Goal: Task Accomplishment & Management: Manage account settings

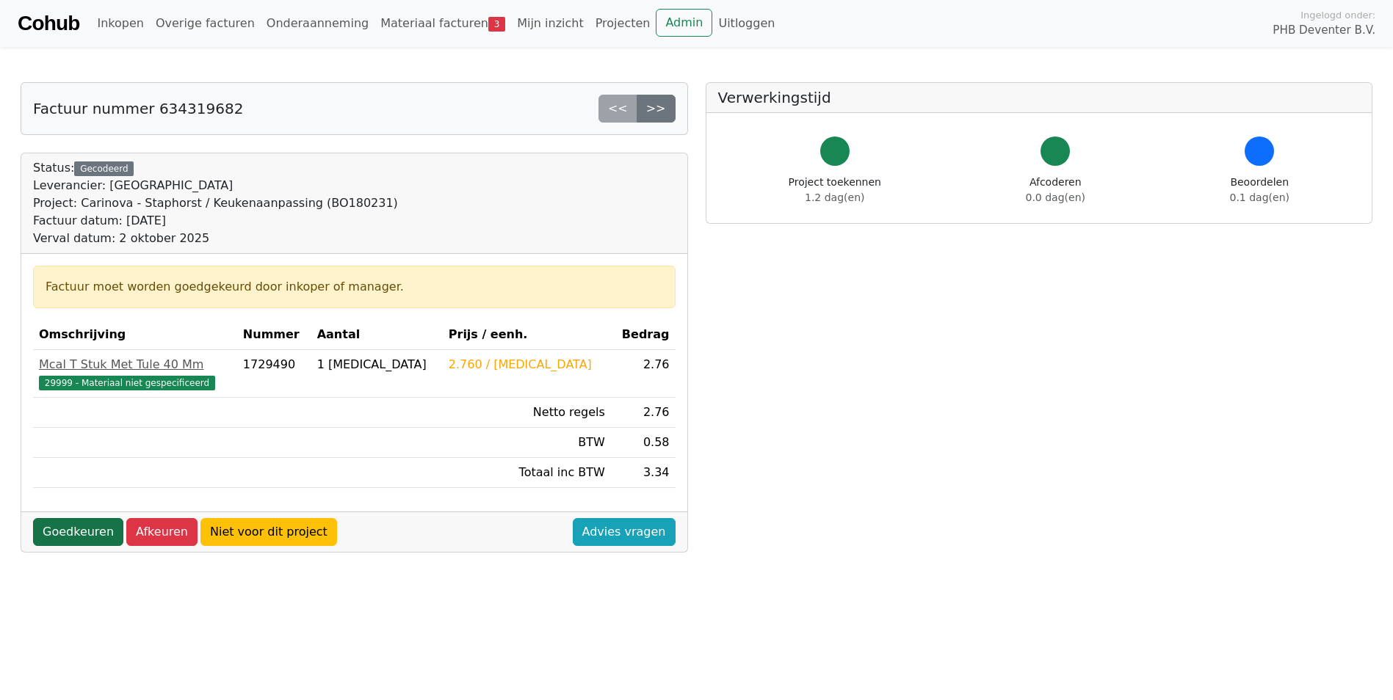
click at [70, 526] on link "Goedkeuren" at bounding box center [78, 532] width 90 height 28
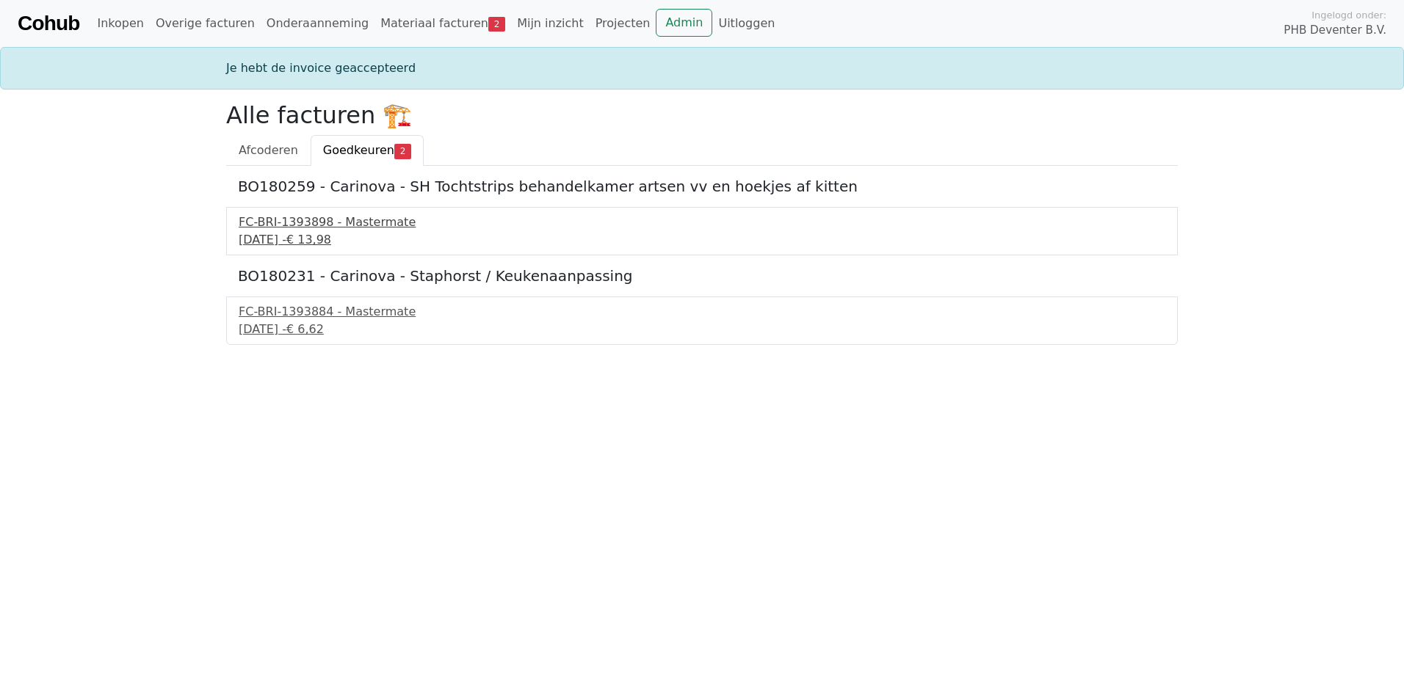
click at [292, 220] on div "FC-BRI-1393898 - Mastermate" at bounding box center [702, 223] width 927 height 18
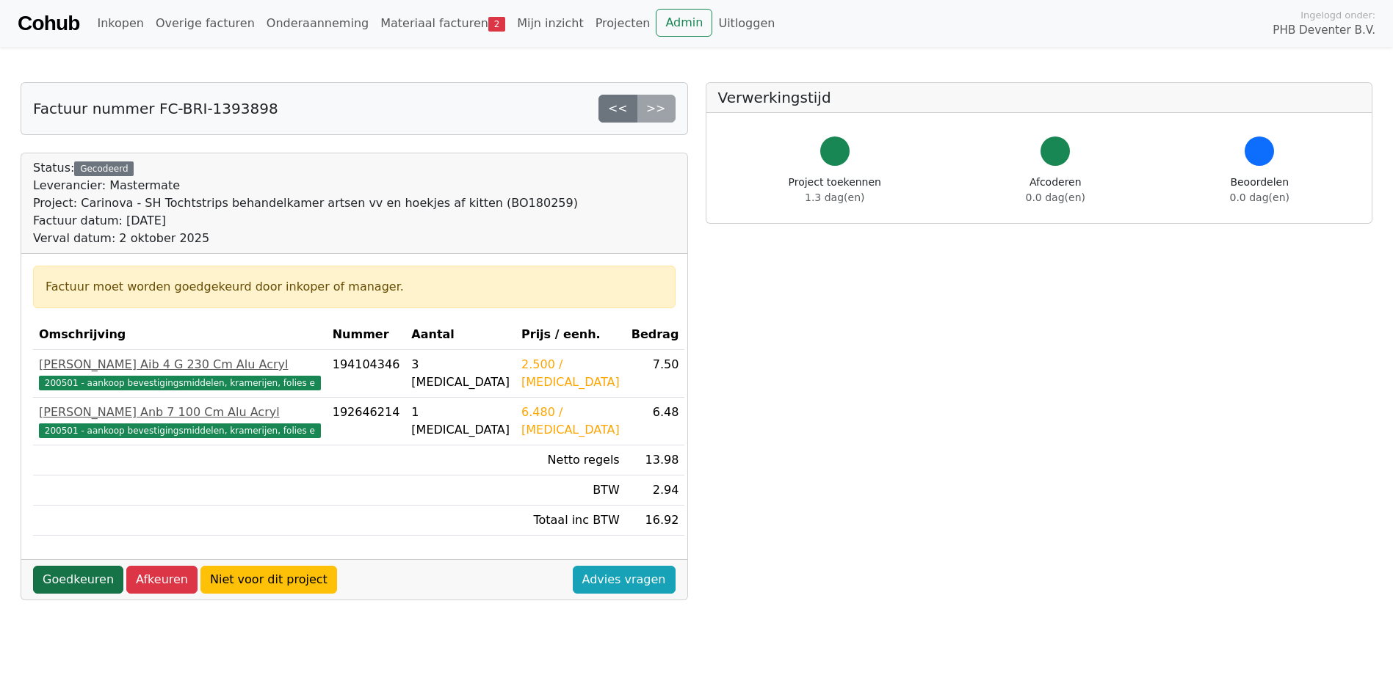
click at [63, 576] on link "Goedkeuren" at bounding box center [78, 580] width 90 height 28
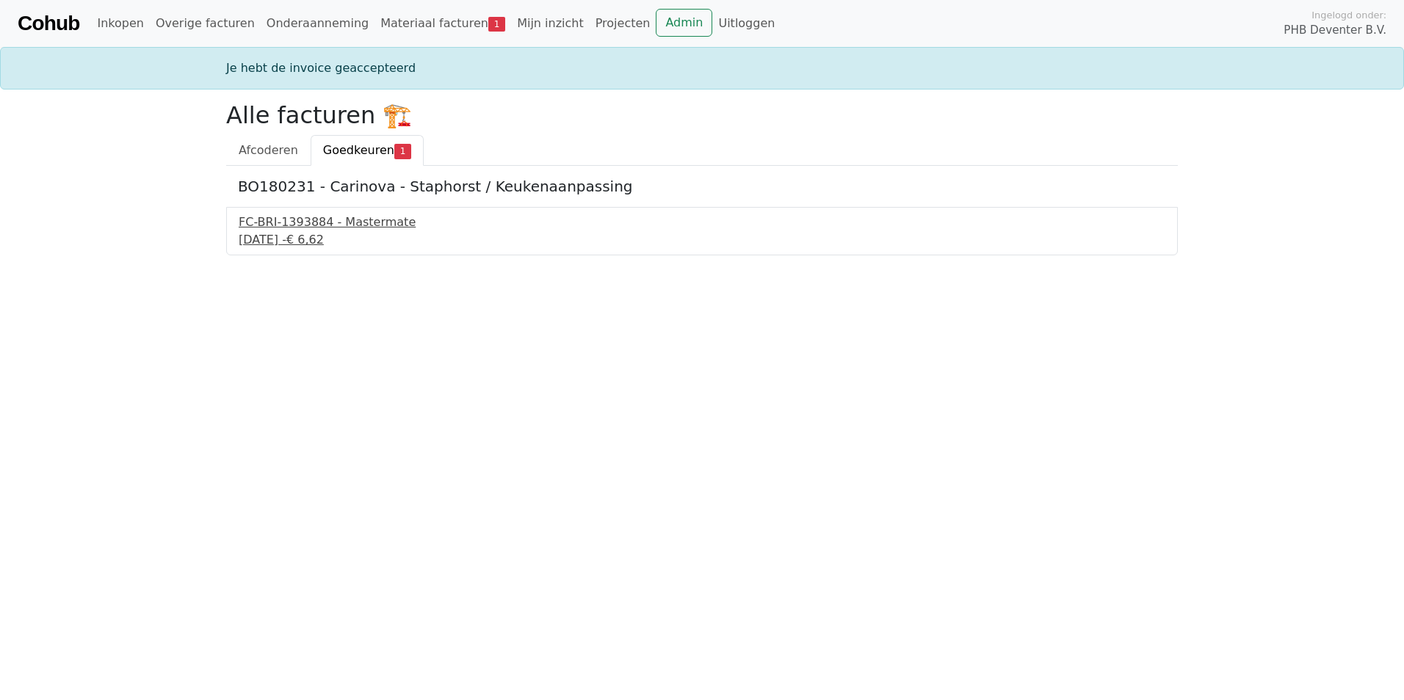
click at [323, 225] on div "FC-BRI-1393884 - Mastermate" at bounding box center [702, 223] width 927 height 18
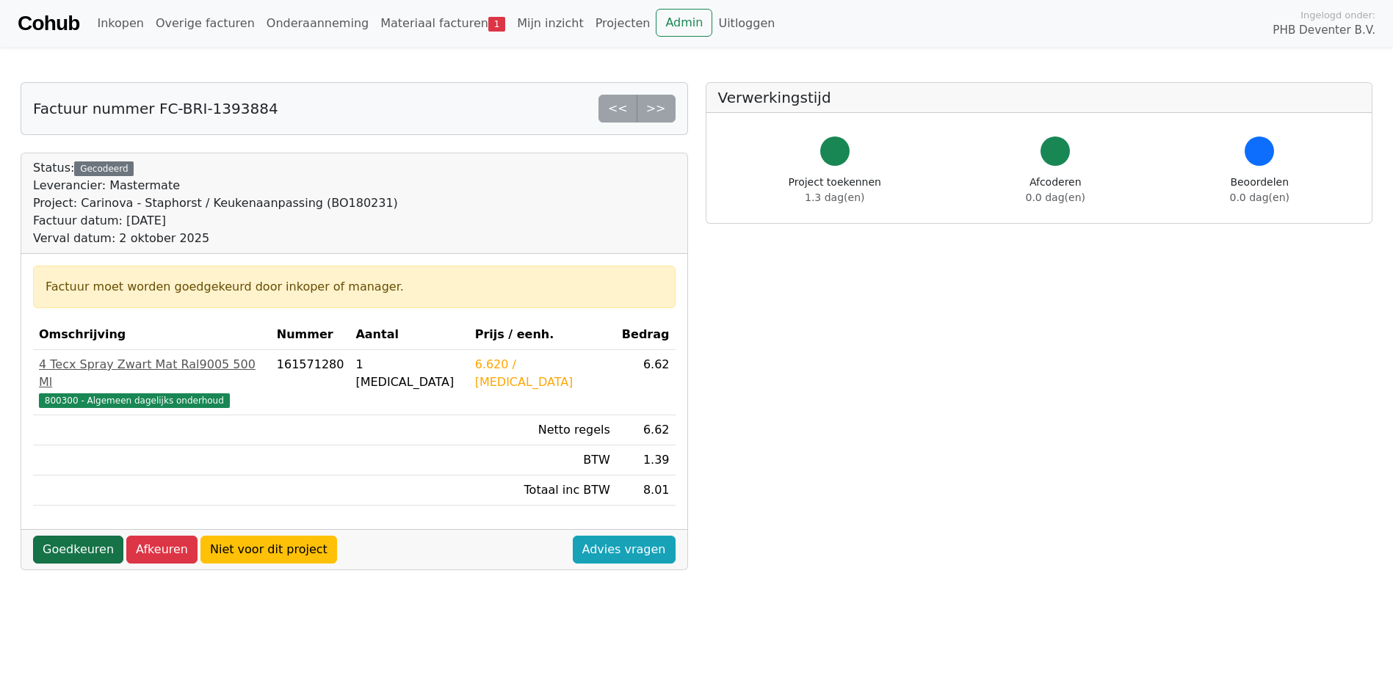
click at [71, 536] on link "Goedkeuren" at bounding box center [78, 550] width 90 height 28
